Goal: Transaction & Acquisition: Register for event/course

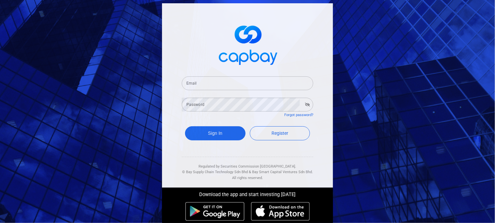
click at [78, 144] on div "Email Email Password Password Forgot password? Sign In Register Regulated by Se…" at bounding box center [247, 111] width 495 height 223
click at [277, 134] on span "Register" at bounding box center [279, 133] width 17 height 5
select select "MY"
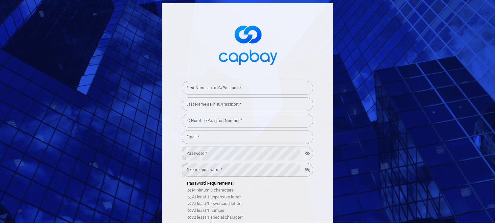
click at [213, 88] on input "First Name as in IC/Passport *" at bounding box center [247, 88] width 131 height 14
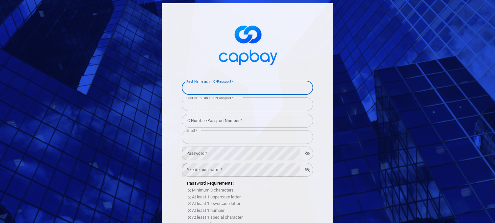
type input "[PERSON_NAME] [PERSON_NAME]"
type input "[EMAIL_ADDRESS][DOMAIN_NAME]"
type input "59200"
click at [222, 120] on input "IC Number/Passport Number *" at bounding box center [247, 121] width 131 height 14
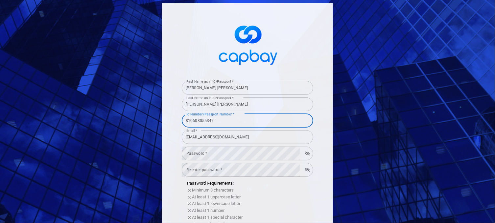
type input "810608055347"
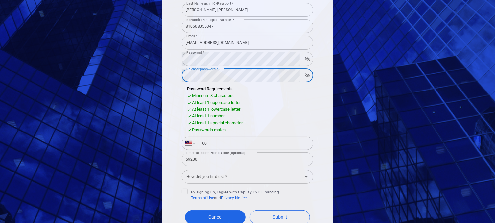
scroll to position [99, 0]
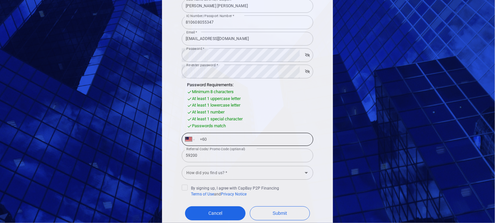
click at [240, 135] on input "+60" at bounding box center [253, 139] width 114 height 11
type input "+60 12 229 3725"
select select "SG"
type input "+65"
click at [213, 141] on input "+65" at bounding box center [253, 139] width 114 height 11
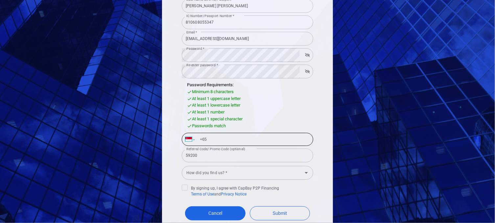
click at [189, 138] on select "International Afghanistan Åland Islands Albania Algeria American Samoa Andorra …" at bounding box center [189, 139] width 9 height 12
select select "MY"
click at [185, 133] on select "International Afghanistan Åland Islands Albania Algeria American Samoa Andorra …" at bounding box center [189, 139] width 9 height 12
type input "+60 12 229 3725"
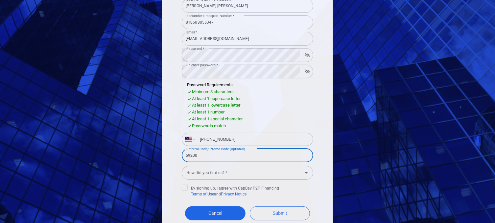
drag, startPoint x: 225, startPoint y: 157, endPoint x: 162, endPoint y: 156, distance: 62.4
click at [162, 156] on div "First Name as in IC/Passport * wong kiat seng First Name as in IC/Passport * La…" at bounding box center [247, 83] width 171 height 357
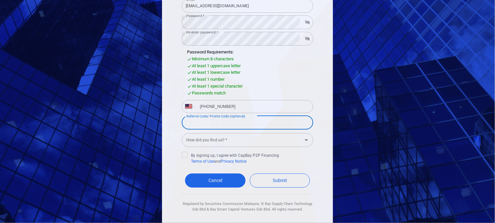
click at [293, 142] on input "How did you find us? *" at bounding box center [242, 140] width 117 height 12
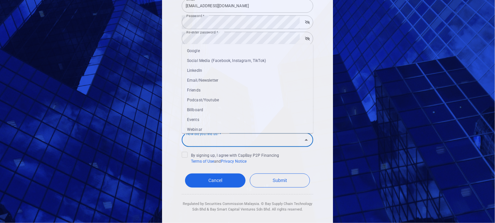
scroll to position [0, 0]
click at [217, 50] on li "Google" at bounding box center [247, 52] width 131 height 10
type input "Google"
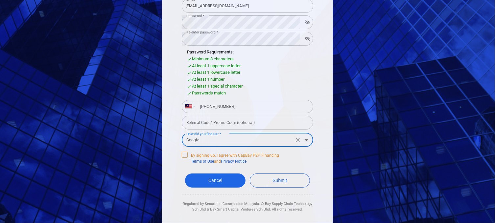
click at [183, 155] on icon at bounding box center [185, 154] width 4 height 3
click at [0, 0] on input "By signing up, I agree with CapBay P2P Financing Terms of Use and Privacy Notice" at bounding box center [0, 0] width 0 height 0
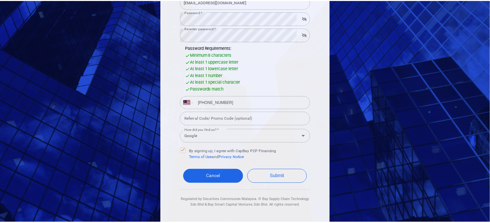
scroll to position [140, 0]
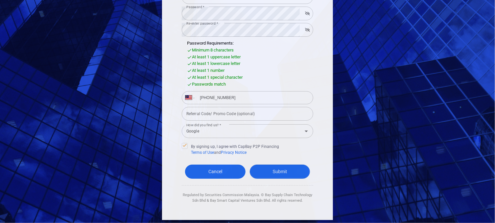
click at [295, 174] on button "Submit" at bounding box center [280, 172] width 60 height 14
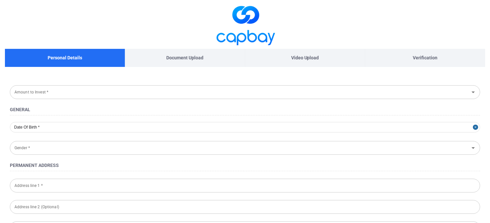
type input "1981-06-08"
type input "Male"
type input "810608-05-5347"
click at [122, 97] on input "Amount to Invest *" at bounding box center [239, 92] width 455 height 12
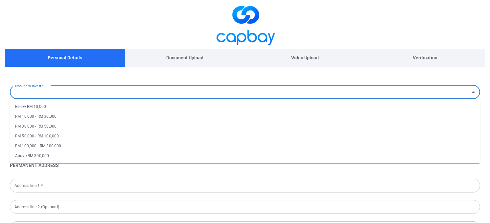
click at [61, 148] on li "RM 100,000 - RM 300,000" at bounding box center [245, 146] width 470 height 10
type input "RM 100,000 - RM 300,000"
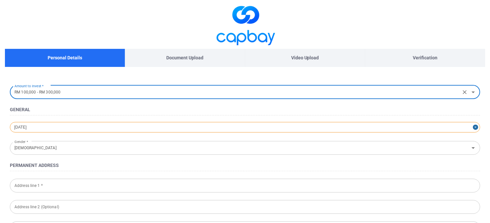
select select "5"
select select "1981"
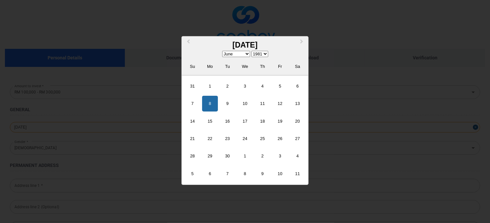
click at [65, 129] on div "1981-06-08 Previous Month Next Month June 1981 January February March April May…" at bounding box center [245, 127] width 470 height 11
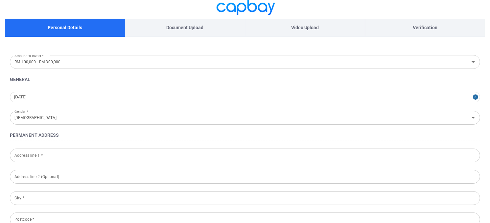
scroll to position [33, 0]
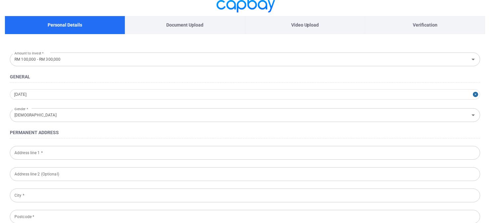
click at [78, 150] on input "Address line 1 *" at bounding box center [245, 153] width 470 height 14
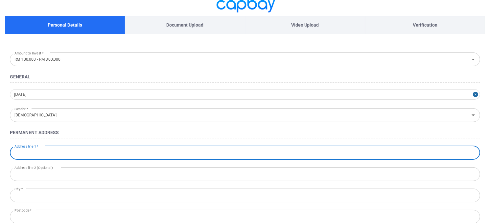
type input "848, JALAN MASJID LAMA"
type input "PORT DICKSON"
type input "Port Dickson"
type input "71000"
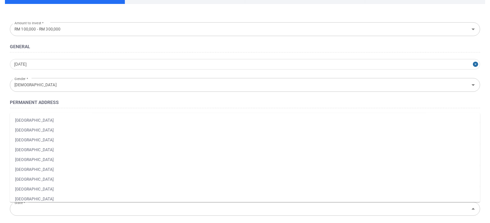
scroll to position [66, 0]
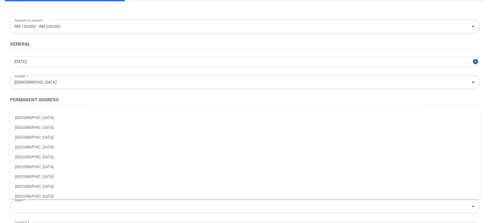
click at [58, 156] on li "Negeri Sembilan" at bounding box center [245, 157] width 470 height 10
type input "Negeri Sembilan"
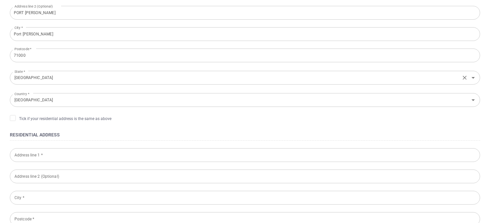
scroll to position [197, 0]
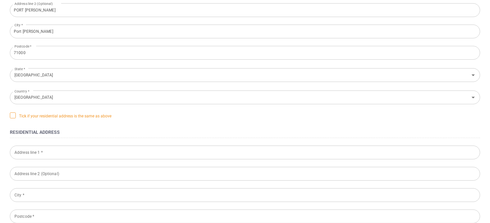
click at [14, 115] on icon at bounding box center [12, 115] width 5 height 5
click at [0, 0] on input "Tick if your residential address is the same as above" at bounding box center [0, 0] width 0 height 0
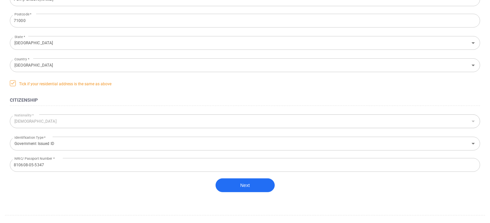
scroll to position [230, 0]
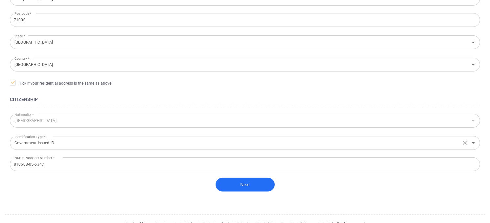
click at [73, 143] on input "Government Issued ID" at bounding box center [235, 143] width 447 height 12
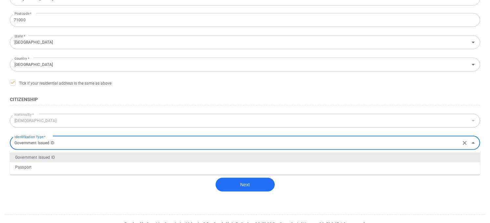
click at [105, 99] on h4 "Citizenship" at bounding box center [245, 100] width 470 height 8
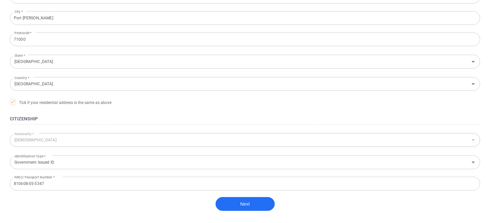
scroll to position [247, 0]
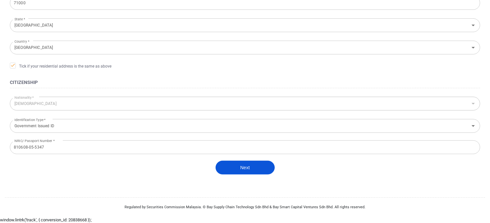
click at [248, 168] on button "Next" at bounding box center [244, 168] width 59 height 14
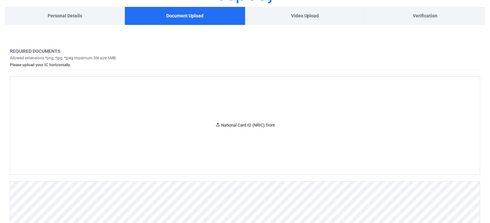
scroll to position [33, 0]
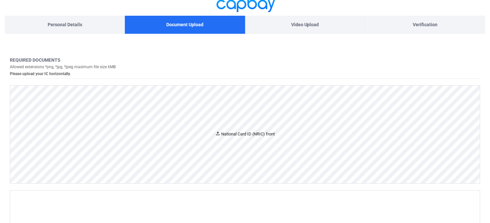
click at [248, 137] on div "National Card ID (NRIC) front" at bounding box center [245, 134] width 60 height 7
click at [208, 125] on div "National Card ID (NRIC) front" at bounding box center [244, 135] width 469 height 98
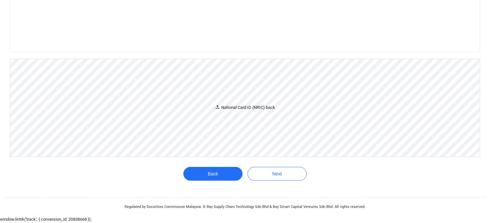
scroll to position [245, 0]
click at [204, 107] on div "National Card ID (NRIC) back" at bounding box center [244, 108] width 469 height 98
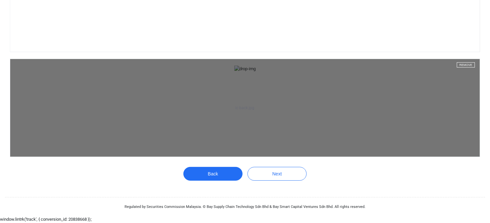
scroll to position [303, 0]
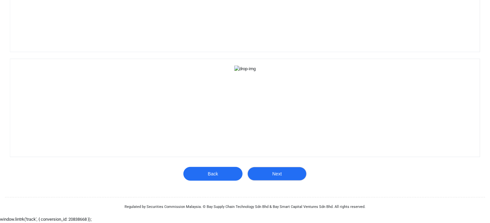
click at [276, 175] on button "Next" at bounding box center [276, 174] width 59 height 14
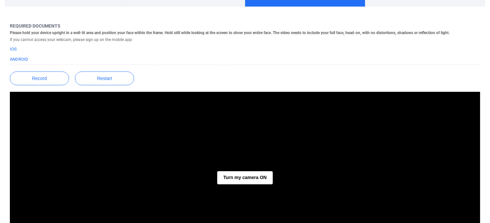
scroll to position [93, 0]
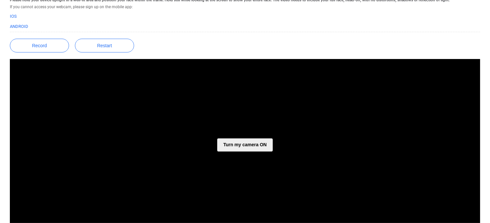
click at [242, 145] on button "Turn my camera ON" at bounding box center [244, 145] width 55 height 13
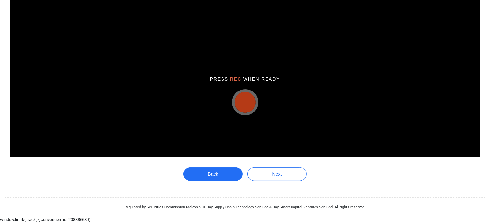
scroll to position [126, 0]
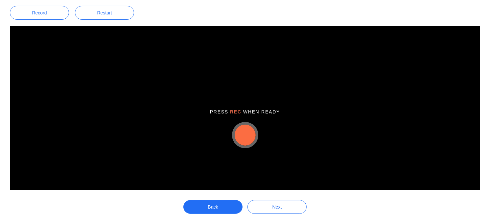
click at [245, 134] on button "button" at bounding box center [244, 135] width 21 height 21
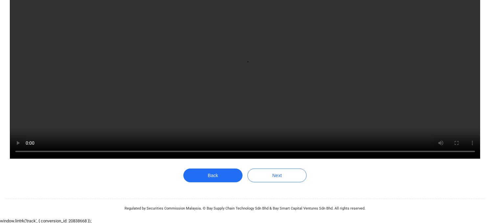
scroll to position [159, 0]
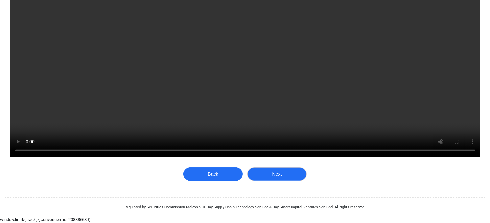
click at [278, 175] on button "Next" at bounding box center [276, 174] width 59 height 14
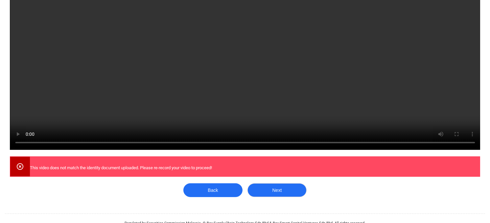
scroll to position [183, 0]
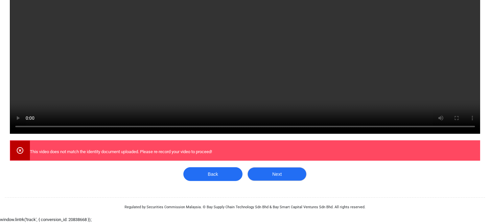
click at [273, 177] on button "Next" at bounding box center [276, 174] width 59 height 14
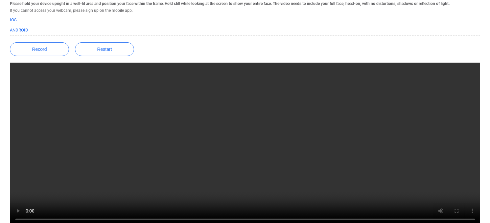
scroll to position [51, 0]
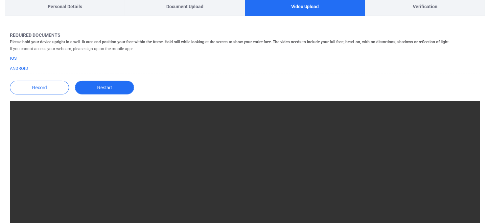
click at [114, 88] on button "Restart" at bounding box center [104, 88] width 59 height 14
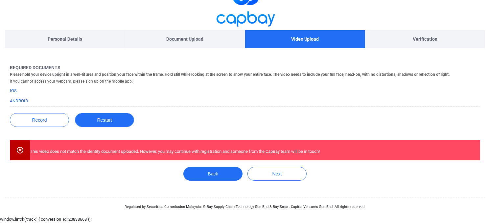
scroll to position [18, 0]
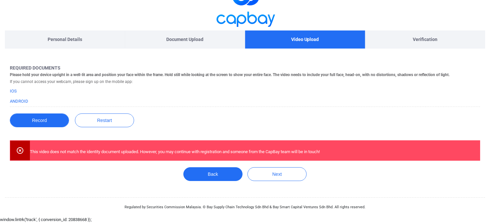
click at [37, 121] on button "Record" at bounding box center [39, 121] width 59 height 14
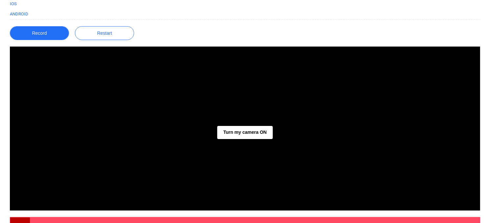
scroll to position [117, 0]
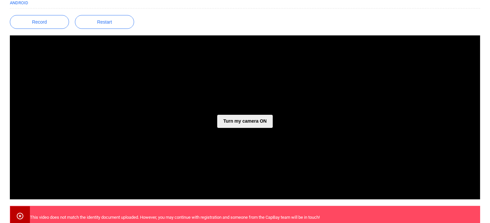
click at [253, 122] on button "Turn my camera ON" at bounding box center [244, 121] width 55 height 13
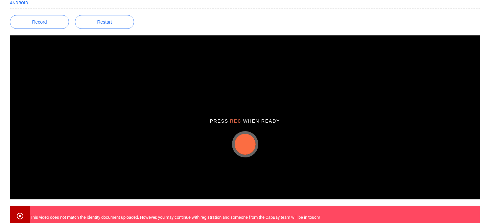
click at [247, 144] on button "button" at bounding box center [244, 144] width 21 height 21
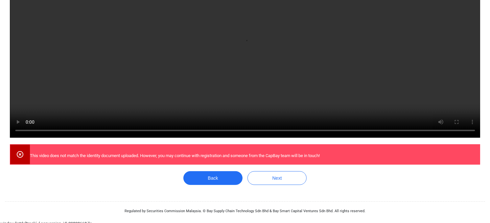
scroll to position [183, 0]
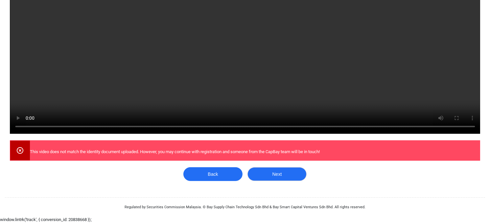
click at [287, 175] on button "Next" at bounding box center [276, 174] width 59 height 14
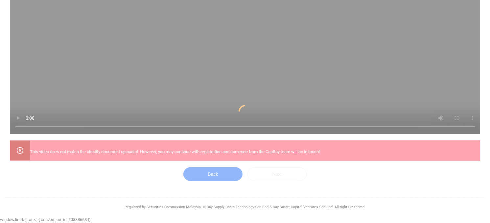
scroll to position [0, 0]
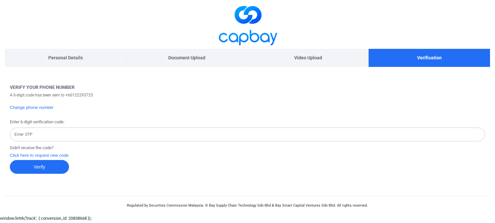
click at [146, 135] on input "Enter OTP" at bounding box center [247, 135] width 475 height 14
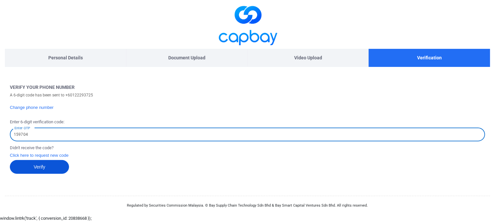
type input "159704"
click at [45, 166] on button "Verify" at bounding box center [39, 167] width 59 height 14
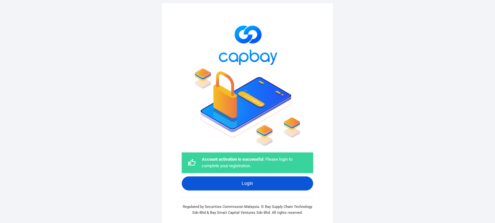
click at [236, 183] on link "Login" at bounding box center [247, 184] width 131 height 14
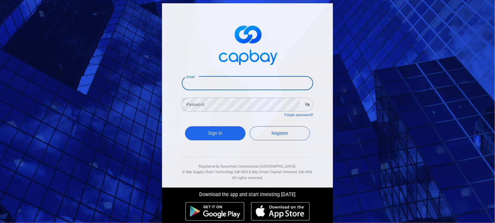
click at [212, 82] on input "Email" at bounding box center [247, 84] width 131 height 14
type input "[EMAIL_ADDRESS][DOMAIN_NAME]"
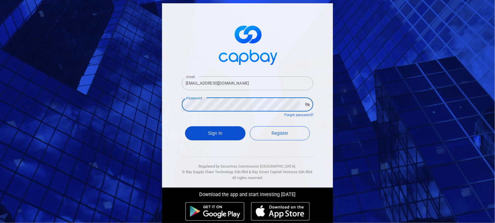
click at [216, 135] on button "Sign In" at bounding box center [215, 133] width 60 height 14
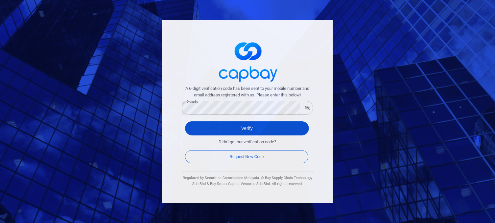
click at [229, 135] on button "Verify" at bounding box center [247, 129] width 124 height 14
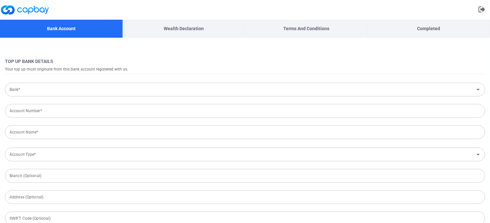
type input "[GEOGRAPHIC_DATA]"
click at [223, 90] on input "Bank*" at bounding box center [239, 90] width 465 height 12
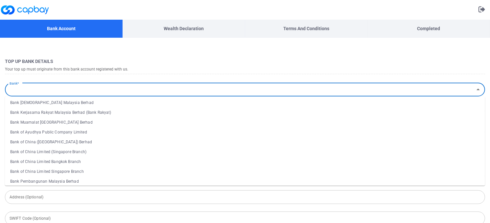
scroll to position [131, 0]
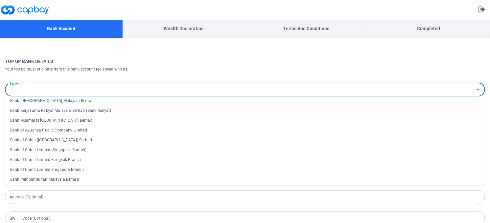
click at [137, 58] on h4 "Top Up Bank Details" at bounding box center [245, 61] width 480 height 8
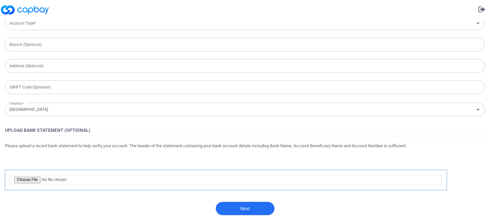
click at [246, 210] on button "Next" at bounding box center [244, 209] width 59 height 14
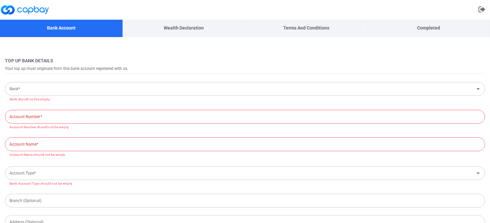
scroll to position [0, 0]
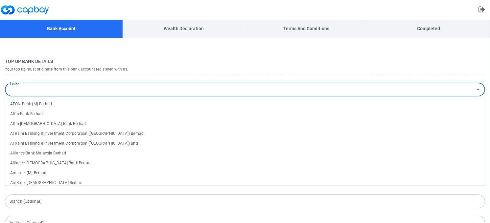
click at [60, 91] on input "Bank*" at bounding box center [239, 90] width 465 height 12
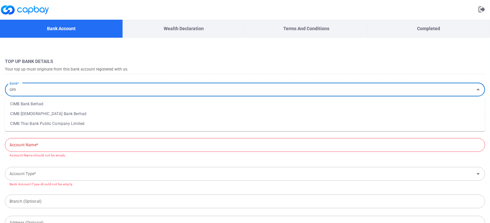
click at [49, 102] on li "CIMB Bank Berhad" at bounding box center [245, 104] width 480 height 10
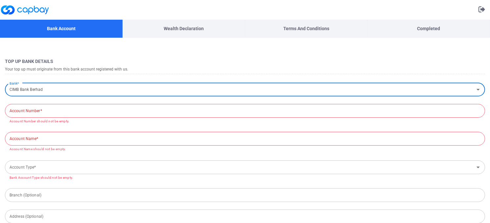
type input "CIMB Bank Berhad"
click at [62, 113] on input "Account Number*" at bounding box center [245, 111] width 480 height 14
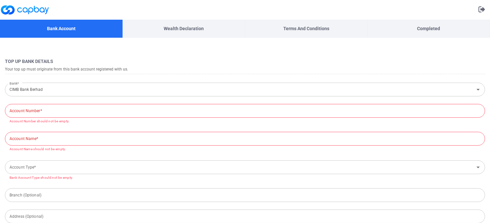
click at [39, 113] on div "Account Number* Account Number* Account Number should not be empty." at bounding box center [245, 113] width 480 height 21
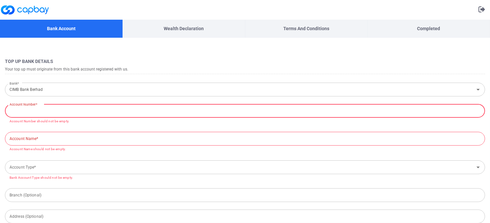
paste input "76 5551832 7"
type input "76 5551832 7"
click at [48, 140] on input "Account Name*" at bounding box center [245, 139] width 480 height 14
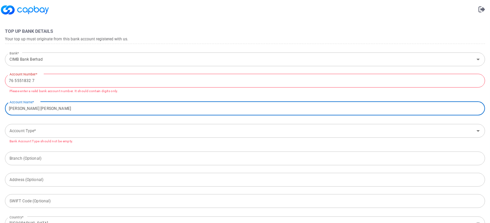
scroll to position [33, 0]
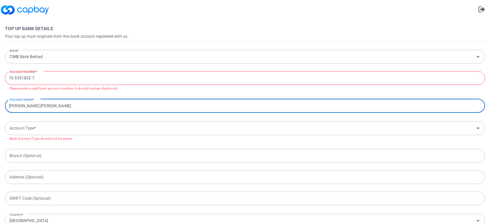
type input "[PERSON_NAME] [PERSON_NAME]"
click at [51, 129] on input "Account Type*" at bounding box center [239, 128] width 465 height 12
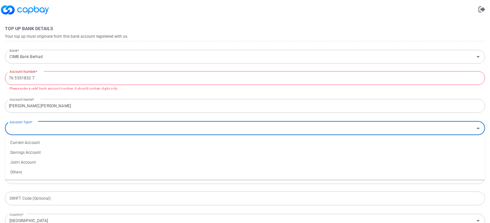
click at [39, 153] on li "Savings Account" at bounding box center [245, 153] width 480 height 10
type input "Savings Account"
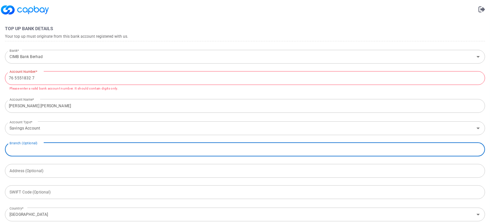
click at [56, 152] on input "text" at bounding box center [245, 150] width 480 height 14
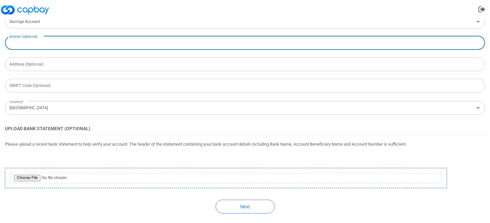
scroll to position [140, 0]
click at [239, 206] on button "Next" at bounding box center [244, 207] width 59 height 14
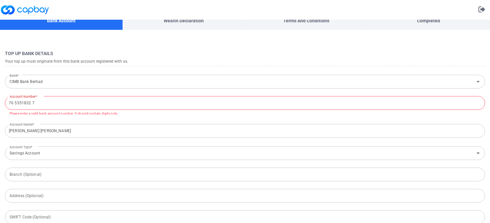
scroll to position [0, 0]
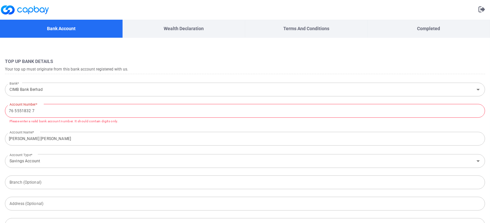
drag, startPoint x: 13, startPoint y: 109, endPoint x: 20, endPoint y: 116, distance: 9.3
click at [14, 109] on input "76 5551832 7" at bounding box center [245, 111] width 480 height 14
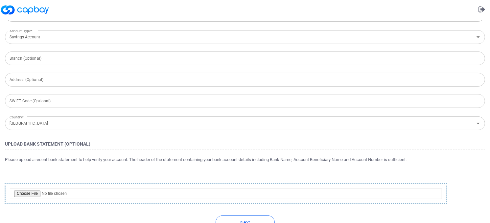
scroll to position [133, 0]
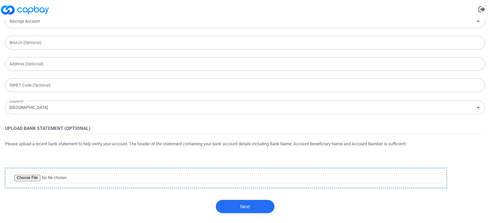
type input "7655518327"
click at [238, 205] on button "Next" at bounding box center [244, 207] width 59 height 14
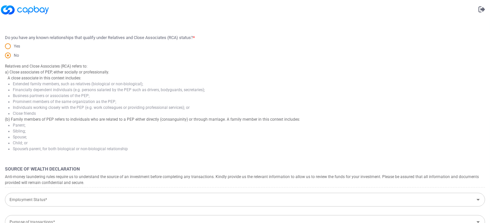
scroll to position [0, 0]
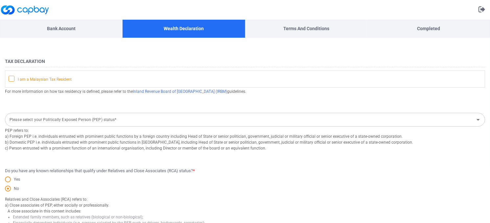
click at [13, 77] on icon at bounding box center [12, 78] width 4 height 3
click at [0, 0] on input "I am a Malaysian Tax Resident" at bounding box center [0, 0] width 0 height 0
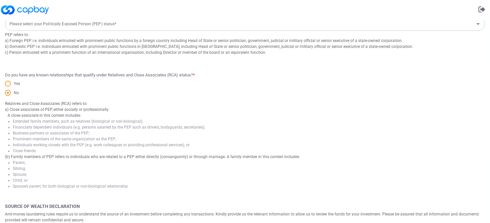
scroll to position [99, 0]
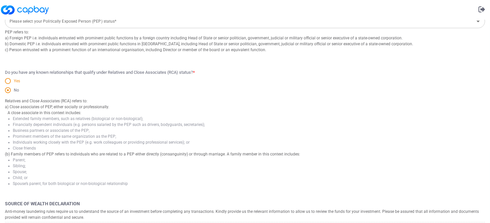
click at [8, 80] on span at bounding box center [8, 81] width 6 height 6
click at [0, 0] on input "Yes" at bounding box center [0, 0] width 0 height 0
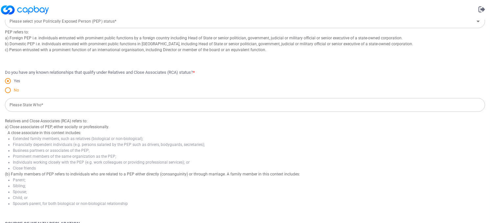
click at [7, 87] on label "No" at bounding box center [12, 90] width 14 height 6
click at [0, 0] on input "No" at bounding box center [0, 0] width 0 height 0
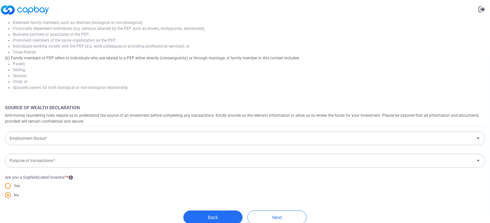
scroll to position [197, 0]
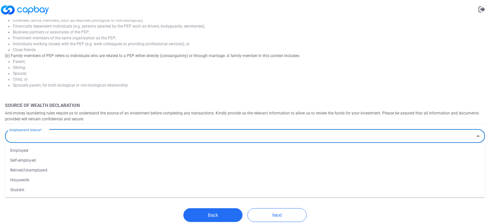
click at [94, 138] on input "Employment Status*" at bounding box center [239, 136] width 465 height 12
click at [87, 149] on li "Employed" at bounding box center [245, 151] width 480 height 10
type input "Employed"
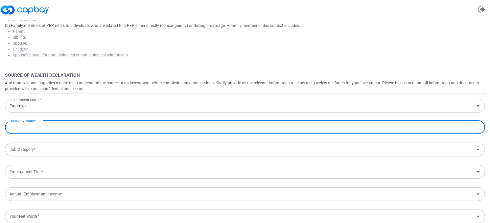
scroll to position [230, 0]
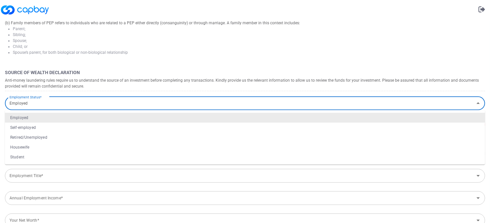
click at [88, 100] on input "Employed" at bounding box center [239, 104] width 465 height 12
click at [95, 78] on h5 "Anti-money laundering rules require us to understand the source of an investmen…" at bounding box center [245, 83] width 480 height 12
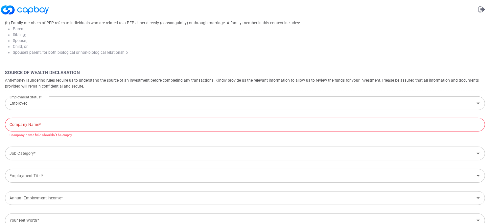
scroll to position [263, 0]
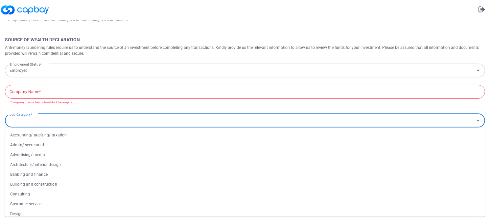
click at [81, 119] on input "Job Category*" at bounding box center [239, 121] width 465 height 12
click at [78, 135] on li "Engineering" at bounding box center [245, 135] width 480 height 10
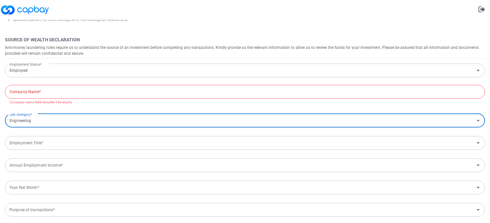
type input "Engineering"
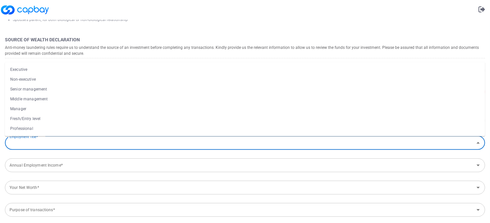
click at [74, 141] on input "Employment Title*" at bounding box center [239, 143] width 465 height 12
click at [49, 132] on li "Professional" at bounding box center [245, 129] width 480 height 10
type input "Professional"
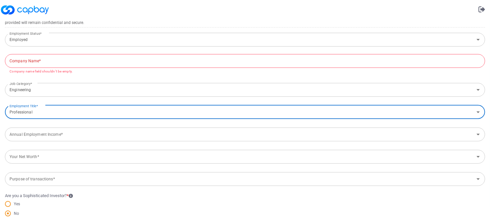
scroll to position [296, 0]
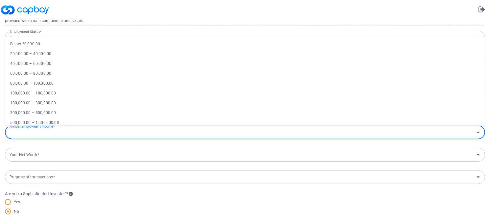
click at [97, 136] on input "Annual Employment Income*" at bounding box center [239, 132] width 465 height 12
click at [57, 101] on li "180,000.00 – 300,000.00" at bounding box center [245, 103] width 480 height 10
type input "180,000.00 – 300,000.00"
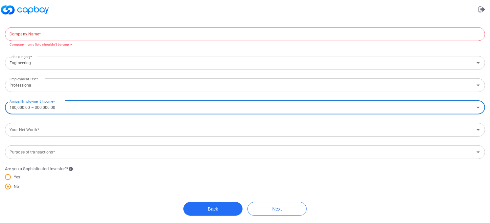
scroll to position [323, 0]
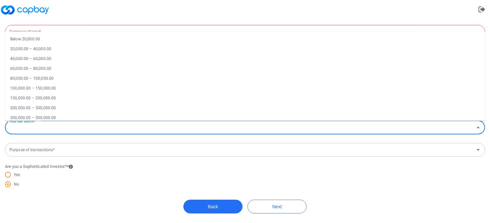
click at [71, 131] on input "Your Net Worth*" at bounding box center [239, 128] width 465 height 12
click at [50, 105] on li "200,000.00 – 300,000.00" at bounding box center [245, 108] width 480 height 10
type input "200,000.00 – 300,000.00"
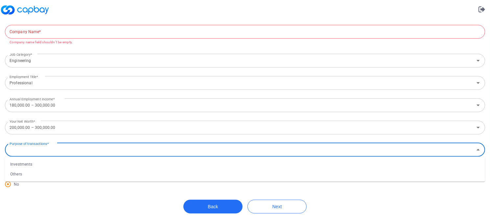
click at [92, 154] on input "Purpose of transactions*" at bounding box center [239, 150] width 465 height 12
click at [49, 165] on li "Investments" at bounding box center [245, 165] width 480 height 10
type input "Investments"
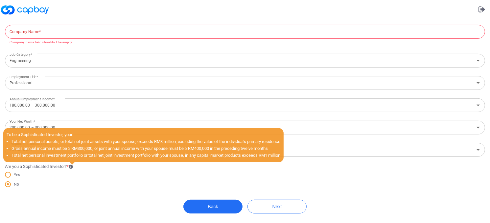
click at [72, 166] on icon at bounding box center [71, 167] width 4 height 4
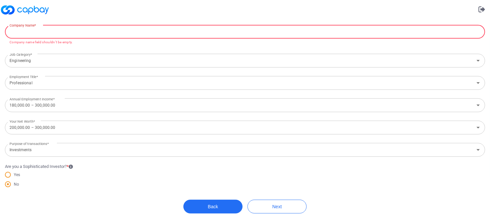
click at [87, 33] on input "text" at bounding box center [245, 32] width 480 height 14
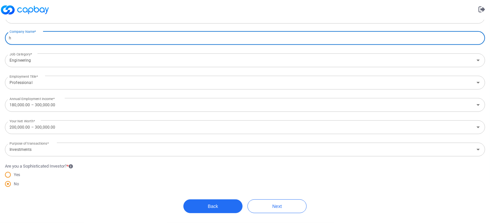
scroll to position [317, 0]
type input "huawei"
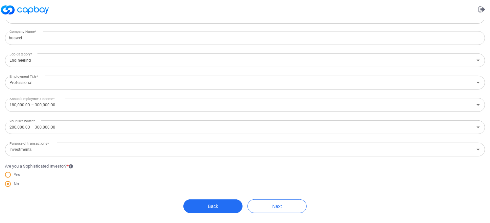
click at [161, 194] on span "Are you a Sophisticated Investor? * Yes No" at bounding box center [245, 179] width 480 height 33
click at [283, 205] on button "Next" at bounding box center [276, 207] width 59 height 14
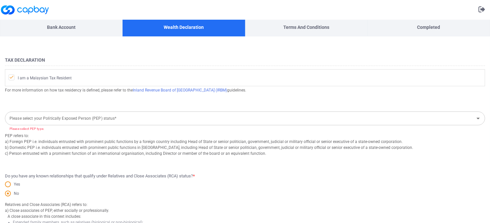
scroll to position [0, 0]
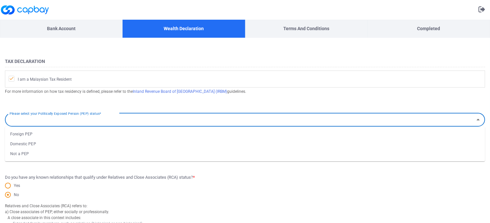
click at [166, 123] on input "Please select your Politically Exposed Person (PEP) status*" at bounding box center [239, 120] width 465 height 12
click at [57, 155] on li "Not a PEP" at bounding box center [245, 154] width 480 height 10
type input "Not a PEP"
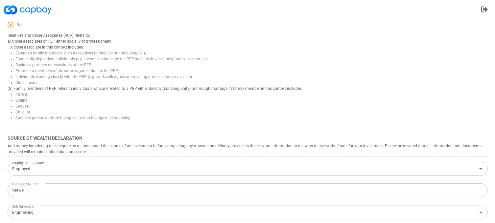
scroll to position [317, 0]
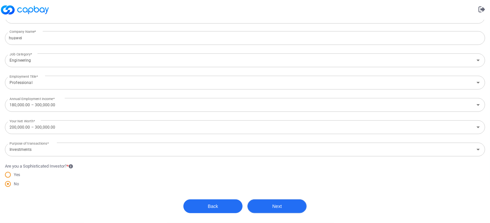
click at [283, 207] on button "Next" at bounding box center [276, 207] width 59 height 14
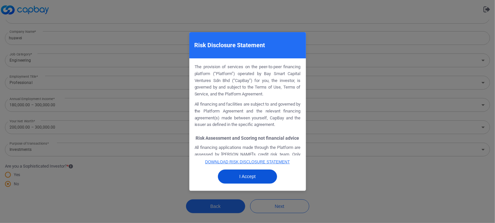
click at [259, 177] on button "I Accept" at bounding box center [247, 177] width 59 height 14
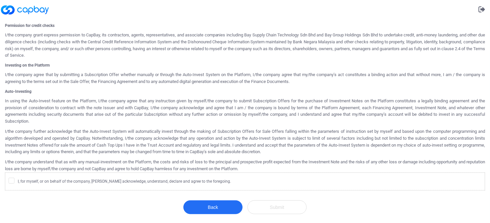
scroll to position [329, 0]
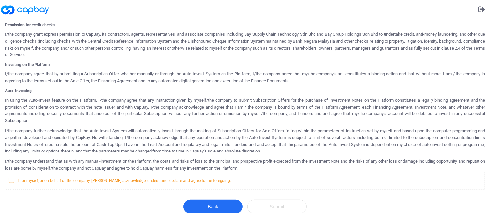
click at [11, 180] on icon at bounding box center [12, 179] width 4 height 3
click at [0, 0] on input "I, for myself, or on behalf of the company, [PERSON_NAME] acknowledge, understa…" at bounding box center [0, 0] width 0 height 0
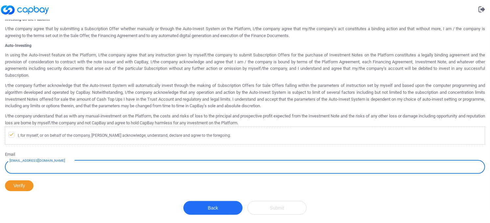
scroll to position [376, 0]
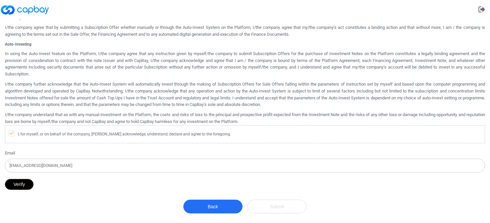
click at [23, 185] on button "Verify" at bounding box center [19, 184] width 29 height 11
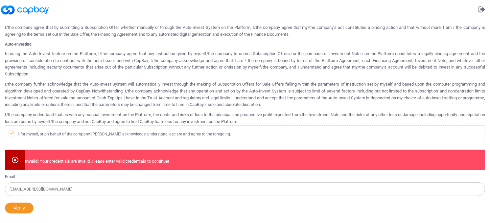
click at [63, 190] on input "[EMAIL_ADDRESS][DOMAIN_NAME]" at bounding box center [245, 190] width 480 height 14
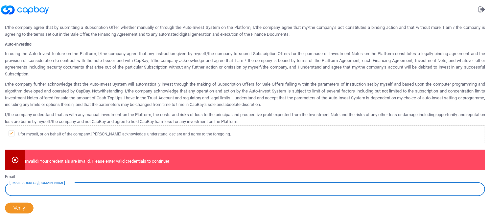
type input "[EMAIL_ADDRESS][DOMAIN_NAME]"
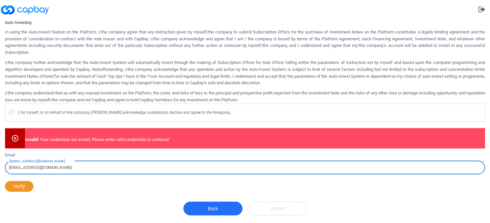
scroll to position [399, 0]
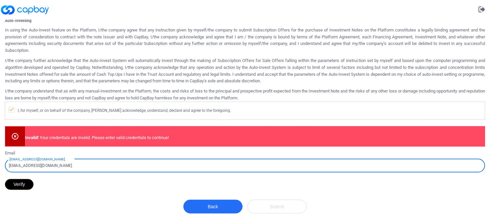
click at [19, 186] on button "Verify" at bounding box center [19, 184] width 29 height 11
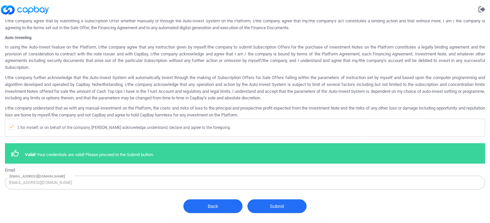
scroll to position [382, 0]
click at [280, 207] on button "Submit" at bounding box center [276, 207] width 59 height 14
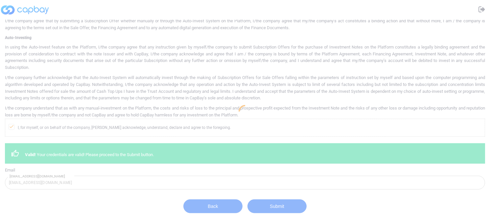
scroll to position [0, 0]
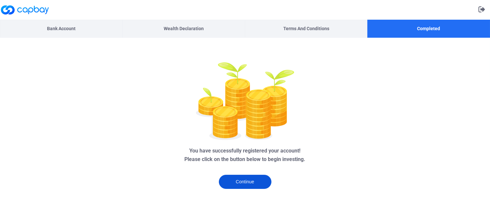
click at [255, 182] on button "Continue" at bounding box center [245, 182] width 53 height 14
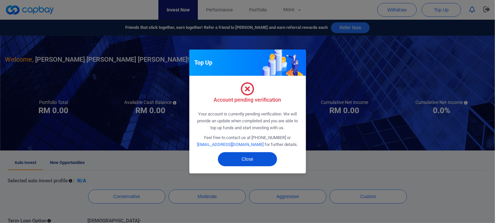
click at [262, 162] on button "Close" at bounding box center [247, 159] width 59 height 14
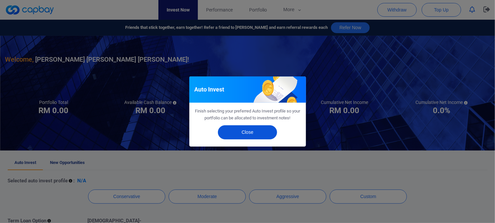
click at [250, 137] on button "Close" at bounding box center [247, 132] width 59 height 14
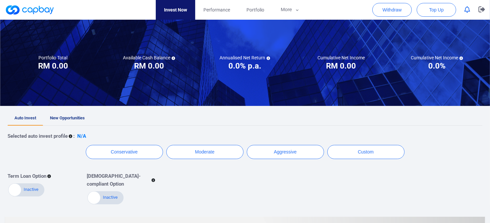
scroll to position [33, 0]
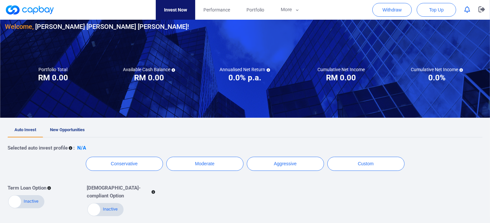
click at [173, 9] on link "Invest Now" at bounding box center [175, 10] width 39 height 20
click at [223, 14] on link "Performance" at bounding box center [216, 10] width 43 height 20
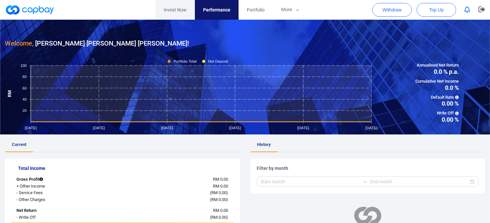
click at [176, 11] on link "Invest Now" at bounding box center [174, 10] width 39 height 20
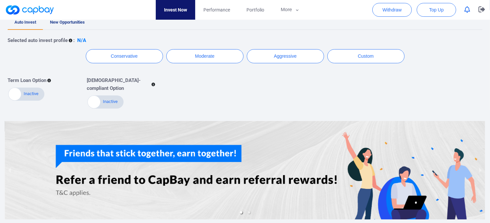
scroll to position [1, 0]
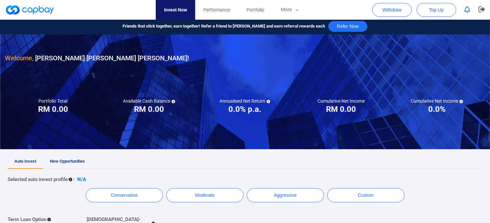
click at [56, 108] on h3 "RM 0.00" at bounding box center [53, 109] width 30 height 11
click at [65, 160] on span "New Opportunities" at bounding box center [67, 161] width 35 height 5
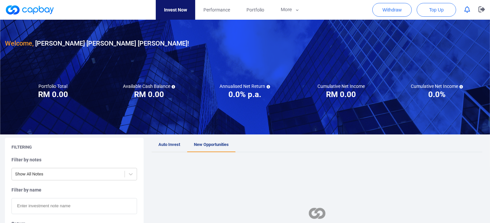
click at [167, 147] on span "Auto Invest" at bounding box center [169, 144] width 22 height 5
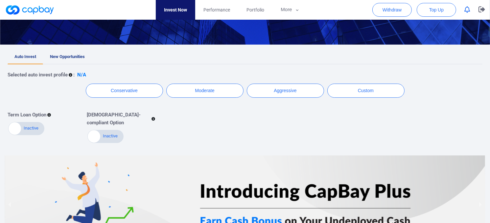
scroll to position [100, 0]
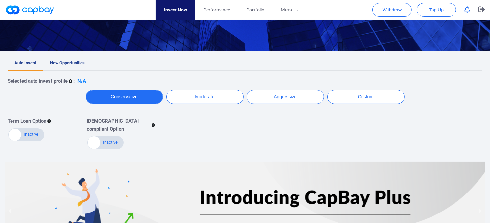
click at [142, 99] on button "Conservative" at bounding box center [124, 97] width 77 height 14
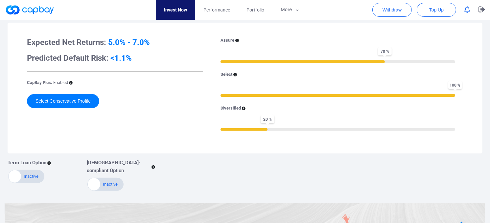
scroll to position [166, 0]
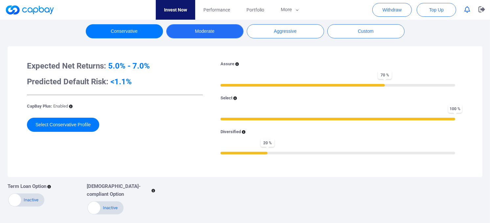
click at [192, 33] on button "Moderate" at bounding box center [204, 31] width 77 height 14
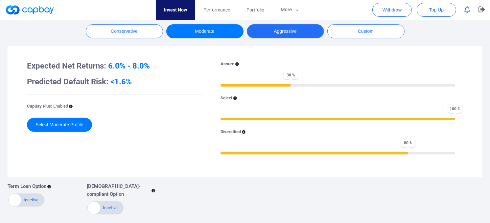
click at [279, 29] on button "Aggressive" at bounding box center [285, 31] width 77 height 14
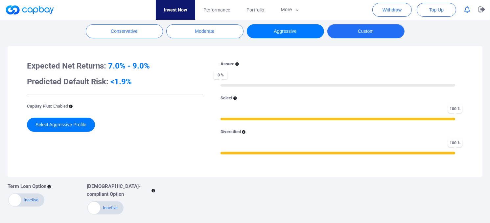
click at [347, 29] on button "Custom" at bounding box center [365, 31] width 77 height 14
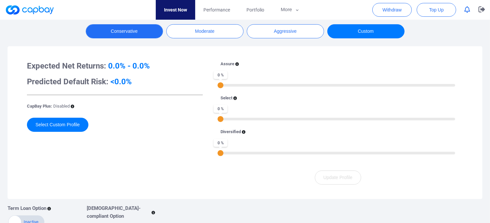
click at [128, 36] on button "Conservative" at bounding box center [124, 31] width 77 height 14
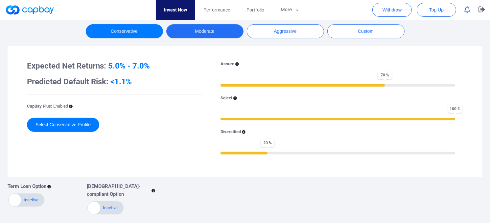
click at [225, 33] on button "Moderate" at bounding box center [204, 31] width 77 height 14
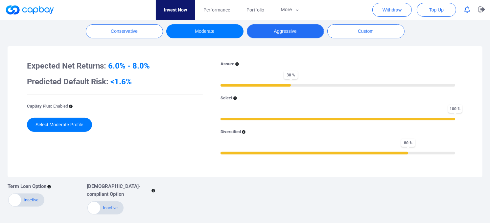
click at [285, 32] on button "Aggressive" at bounding box center [285, 31] width 77 height 14
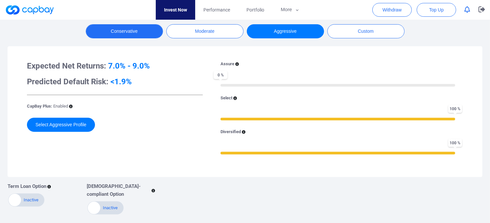
click at [137, 33] on button "Conservative" at bounding box center [124, 31] width 77 height 14
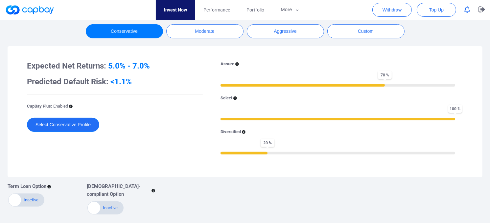
click at [77, 122] on button "Select Conservative Profile" at bounding box center [63, 125] width 72 height 14
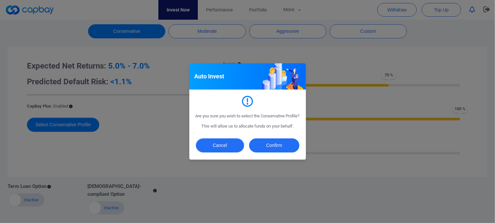
click at [235, 151] on button "Cancel" at bounding box center [220, 146] width 48 height 14
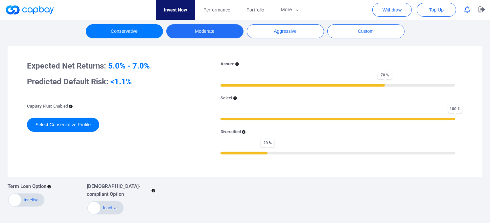
click at [210, 35] on button "Moderate" at bounding box center [204, 31] width 77 height 14
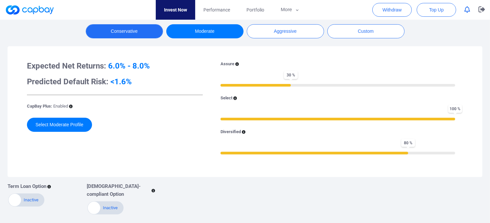
click at [141, 36] on button "Conservative" at bounding box center [124, 31] width 77 height 14
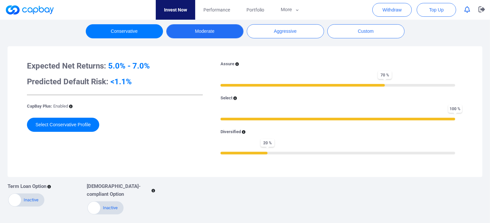
click at [203, 36] on button "Moderate" at bounding box center [204, 31] width 77 height 14
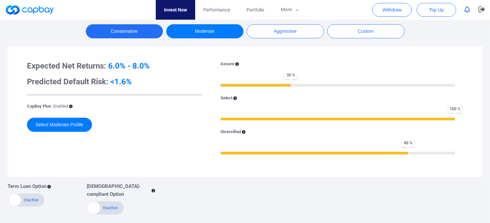
click at [121, 32] on button "Conservative" at bounding box center [124, 31] width 77 height 14
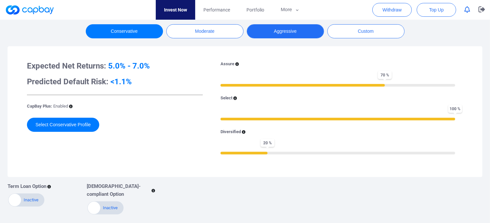
click at [288, 34] on button "Aggressive" at bounding box center [285, 31] width 77 height 14
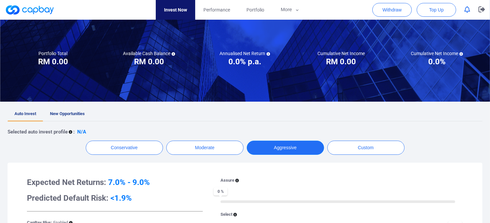
scroll to position [34, 0]
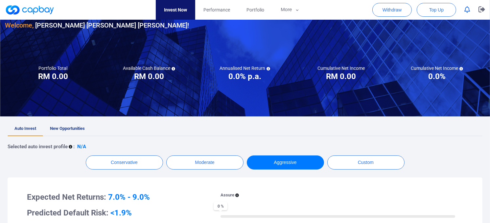
click at [73, 126] on span "New Opportunities" at bounding box center [67, 128] width 35 height 5
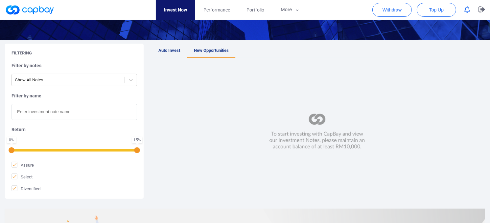
scroll to position [99, 0]
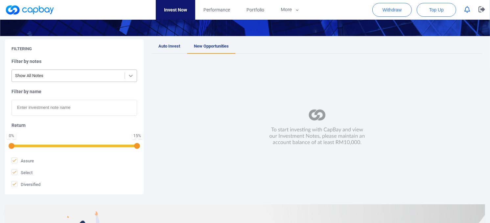
click at [128, 77] on icon at bounding box center [130, 76] width 7 height 7
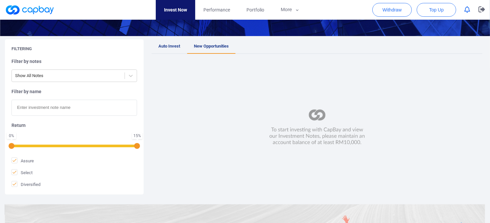
click at [171, 96] on div at bounding box center [316, 127] width 331 height 134
click at [109, 109] on input "text" at bounding box center [73, 108] width 125 height 16
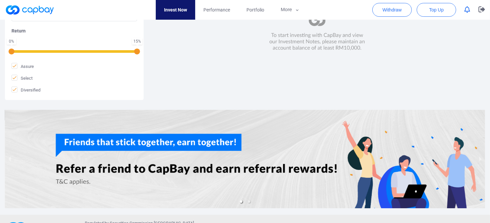
scroll to position [84, 0]
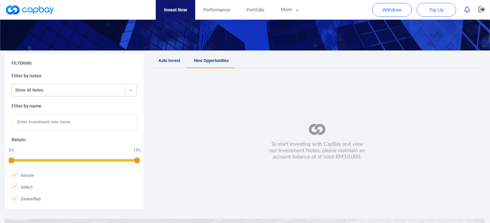
click at [19, 140] on h5 "Return" at bounding box center [73, 140] width 125 height 6
click at [177, 60] on span "Auto Invest" at bounding box center [169, 60] width 22 height 5
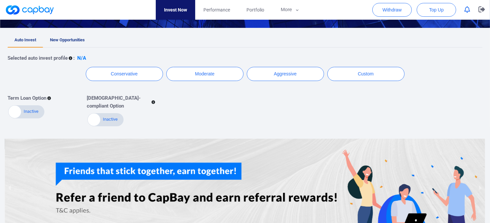
scroll to position [131, 0]
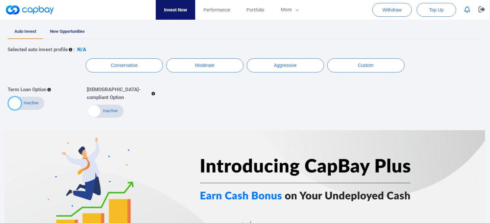
click at [18, 106] on div at bounding box center [15, 103] width 12 height 12
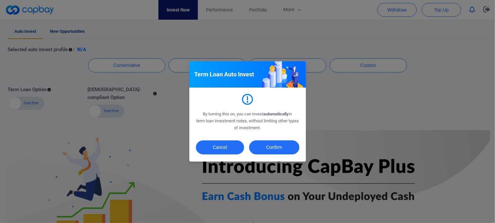
click at [226, 148] on button "Cancel" at bounding box center [220, 148] width 48 height 14
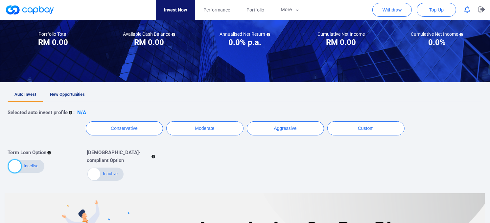
scroll to position [66, 0]
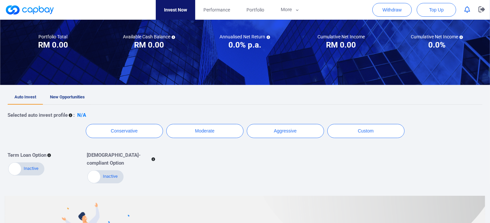
click at [69, 96] on span "New Opportunities" at bounding box center [67, 97] width 35 height 5
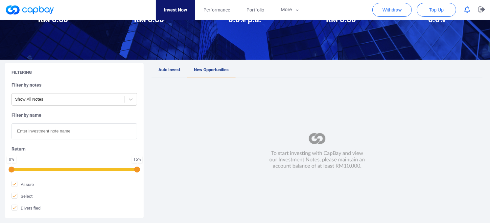
scroll to position [99, 0]
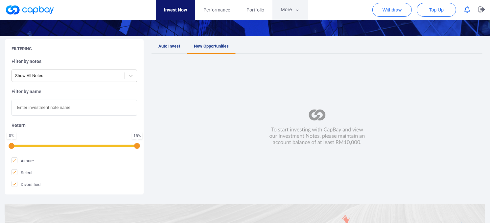
click at [294, 7] on button "More" at bounding box center [289, 10] width 35 height 20
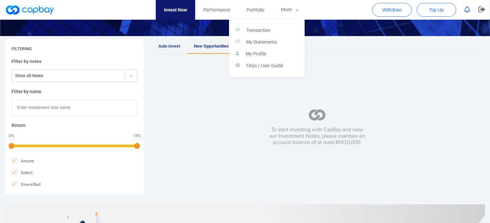
click at [166, 100] on button "button" at bounding box center [245, 111] width 490 height 223
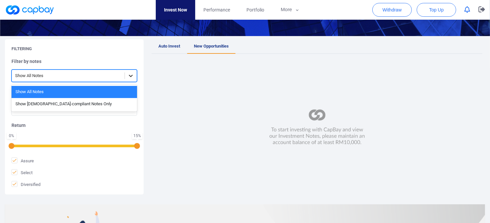
click at [128, 74] on icon at bounding box center [130, 76] width 7 height 7
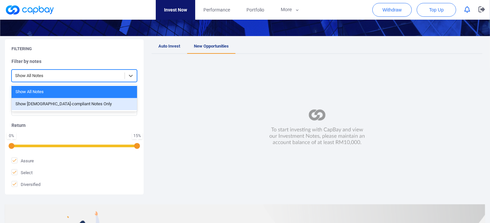
click at [107, 109] on div "Show [DEMOGRAPHIC_DATA]-compliant Notes Only" at bounding box center [73, 104] width 125 height 12
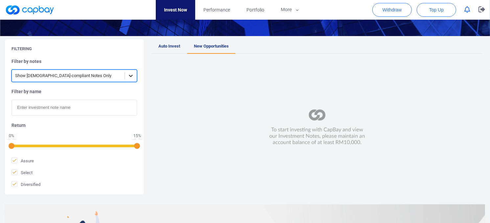
click at [131, 74] on icon at bounding box center [130, 76] width 7 height 7
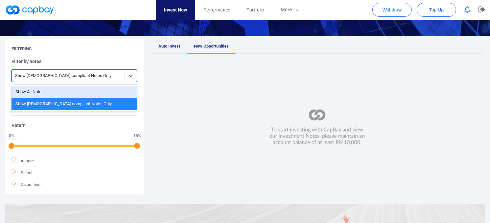
click at [89, 90] on div "Show All Notes" at bounding box center [73, 92] width 125 height 12
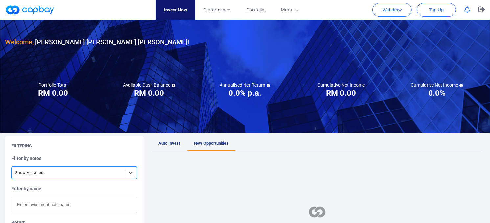
scroll to position [0, 0]
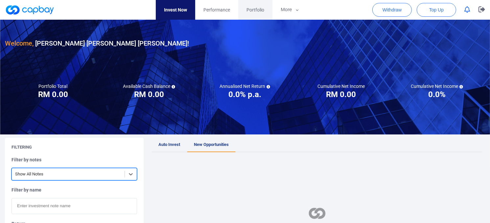
click at [257, 12] on span "Portfolio" at bounding box center [255, 9] width 18 height 7
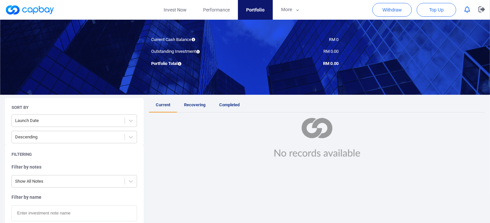
scroll to position [48, 0]
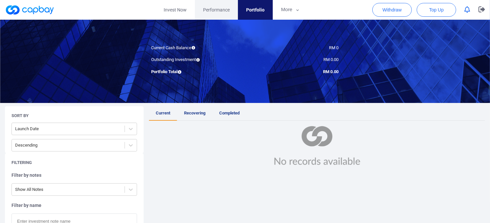
click at [229, 14] on link "Performance" at bounding box center [216, 10] width 43 height 20
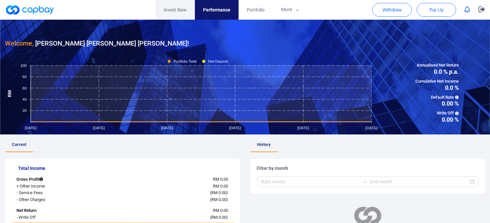
click at [178, 8] on link "Invest Now" at bounding box center [174, 10] width 39 height 20
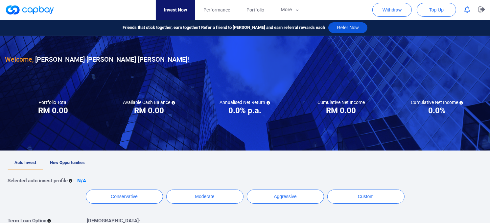
click at [337, 24] on button "Refer Now" at bounding box center [347, 27] width 39 height 11
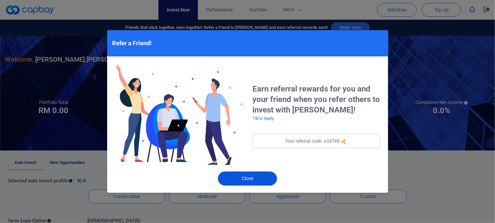
click at [258, 175] on button "Close" at bounding box center [247, 179] width 59 height 14
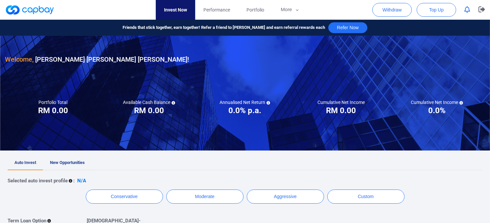
click at [76, 166] on link "New Opportunities" at bounding box center [67, 163] width 49 height 14
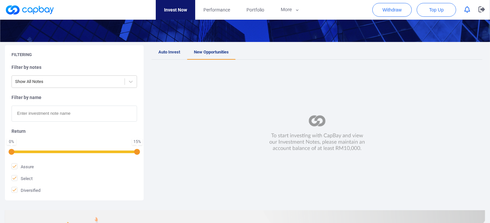
scroll to position [99, 0]
